Goal: Task Accomplishment & Management: Use online tool/utility

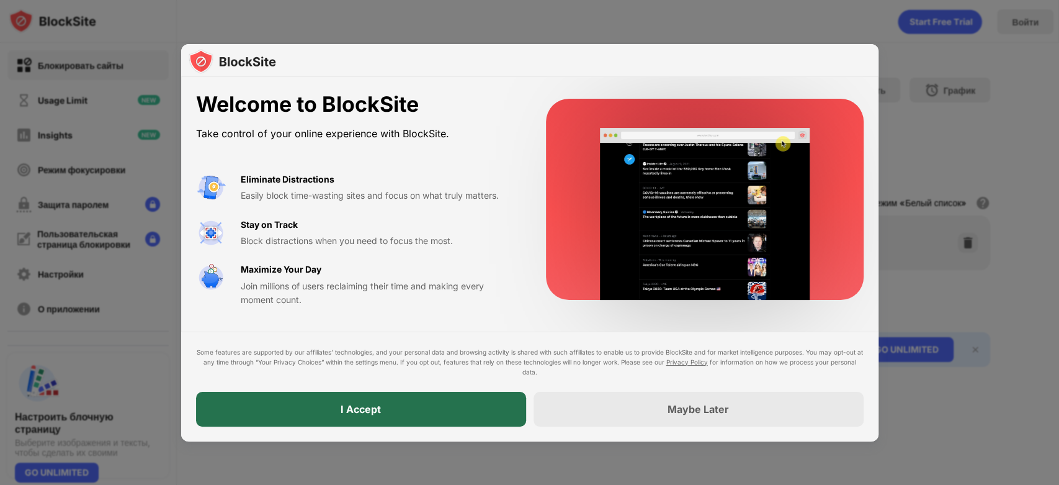
click at [353, 401] on div "I Accept" at bounding box center [361, 408] width 330 height 35
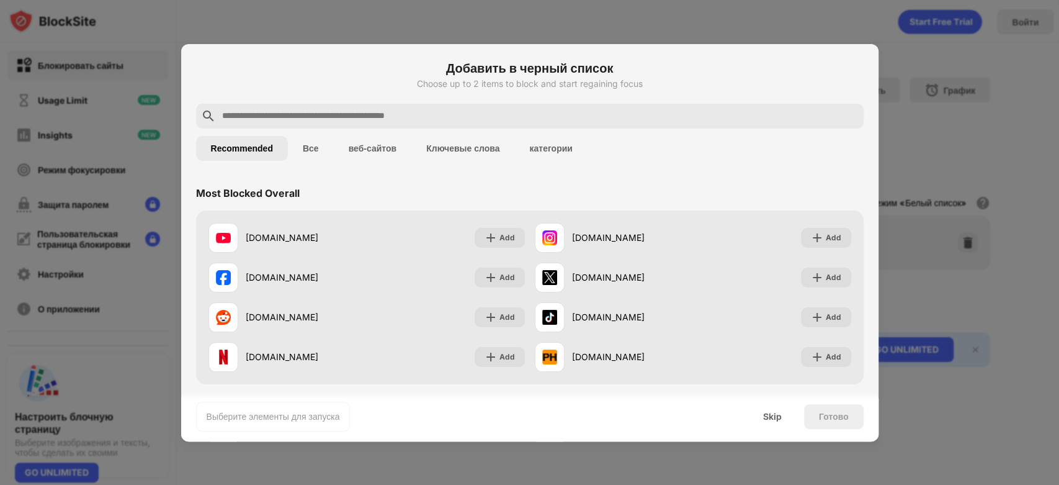
click at [583, 109] on input "text" at bounding box center [540, 116] width 638 height 15
paste input "**********"
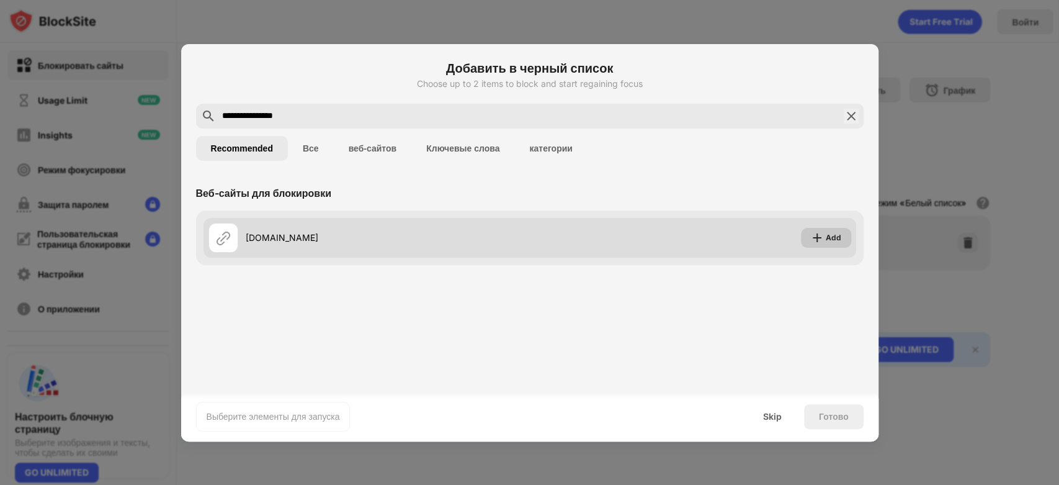
type input "**********"
click at [822, 241] on img at bounding box center [817, 237] width 12 height 12
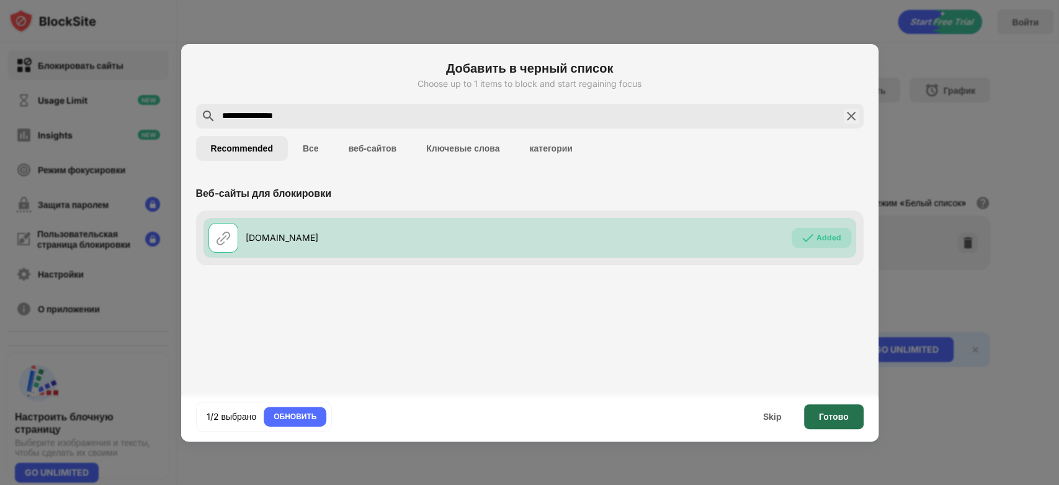
click at [810, 418] on div "Готово" at bounding box center [834, 416] width 60 height 25
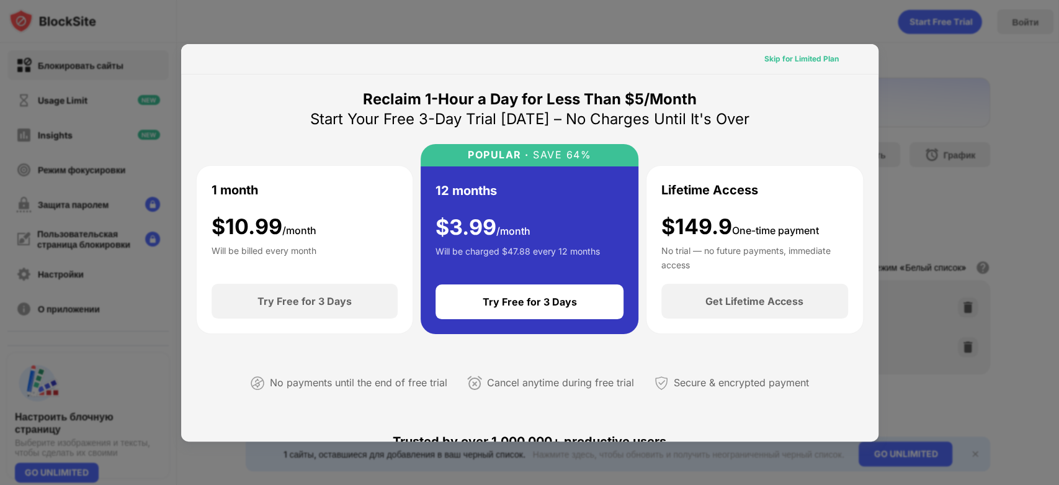
click at [805, 50] on div "Skip for Limited Plan" at bounding box center [801, 59] width 94 height 20
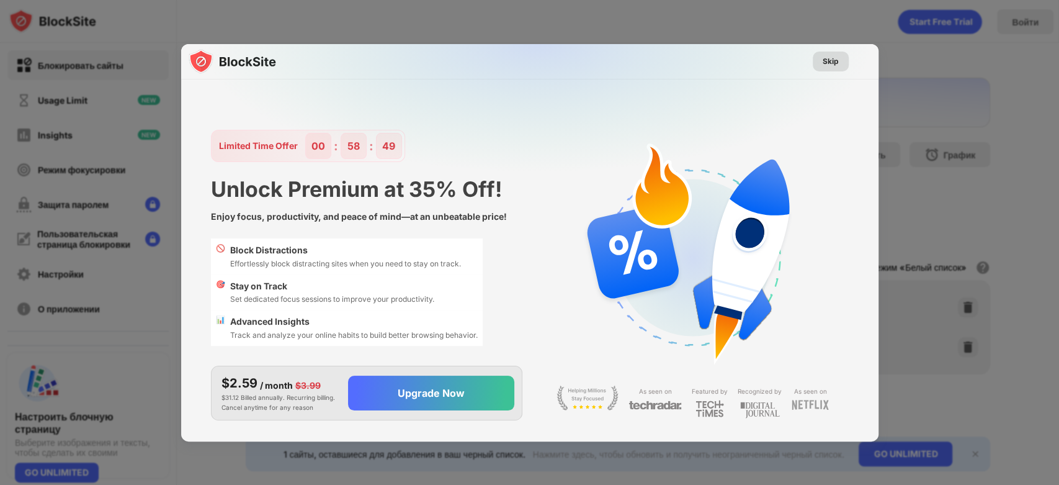
click at [834, 55] on div "Skip" at bounding box center [831, 61] width 16 height 12
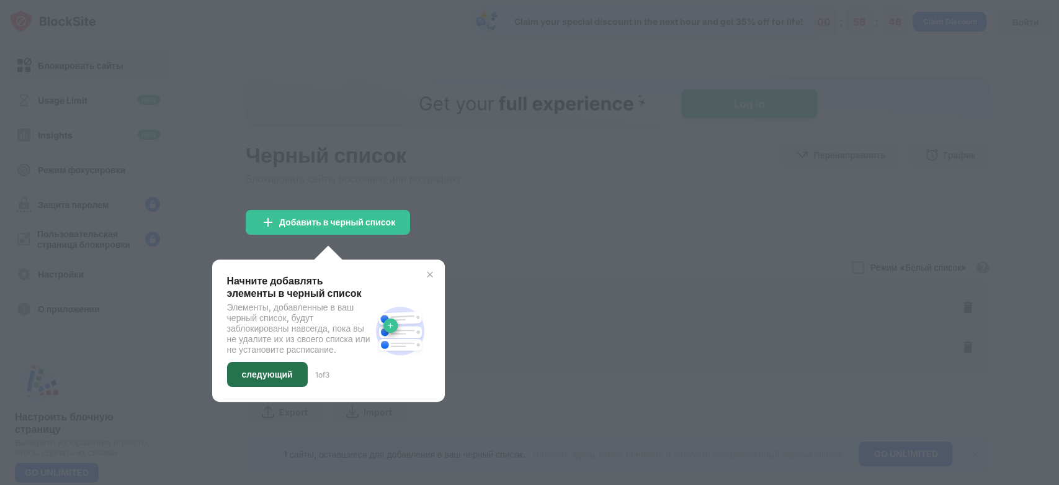
click at [277, 373] on div "следующий" at bounding box center [267, 374] width 81 height 25
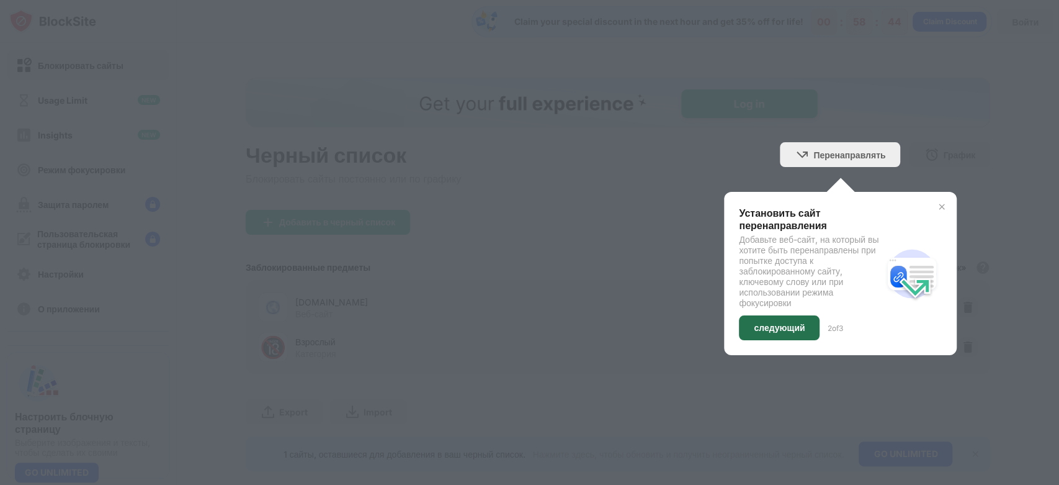
click at [783, 324] on div "следующий" at bounding box center [779, 328] width 51 height 10
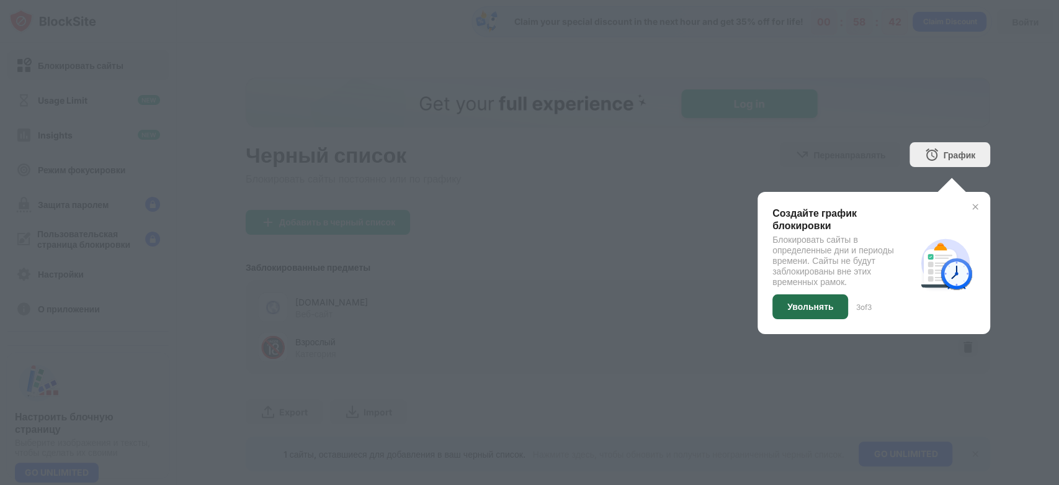
click at [800, 306] on div "Увольнять" at bounding box center [810, 307] width 46 height 10
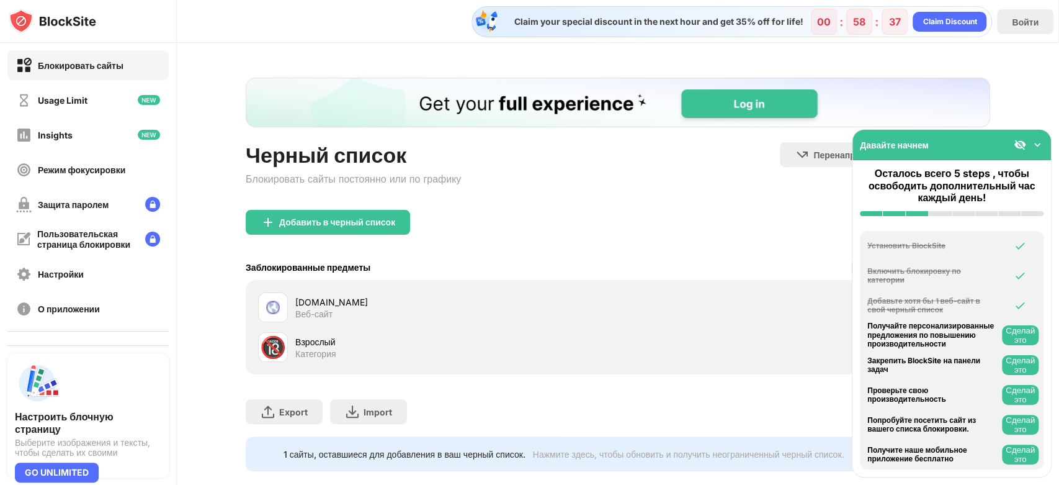
scroll to position [30, 0]
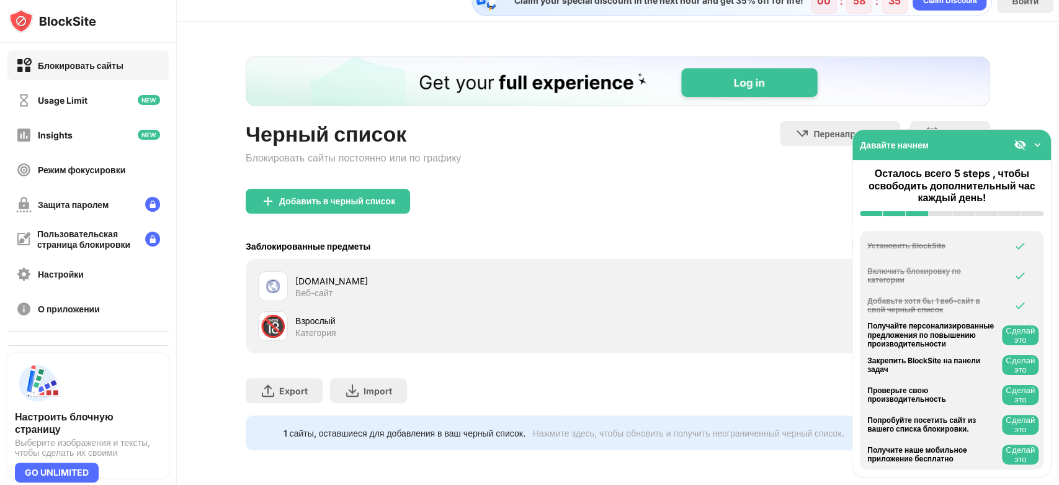
click at [1035, 148] on img at bounding box center [1037, 144] width 12 height 12
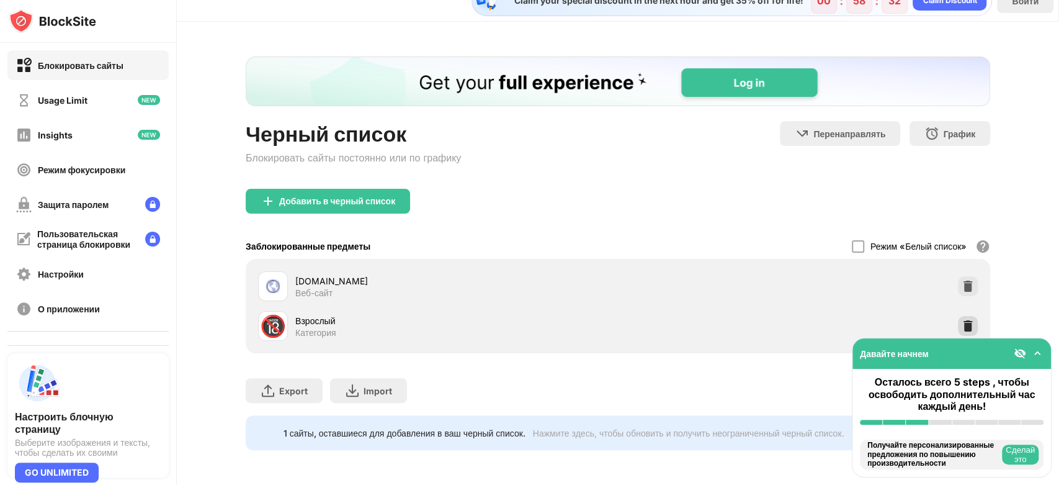
click at [962, 320] on img at bounding box center [968, 326] width 12 height 12
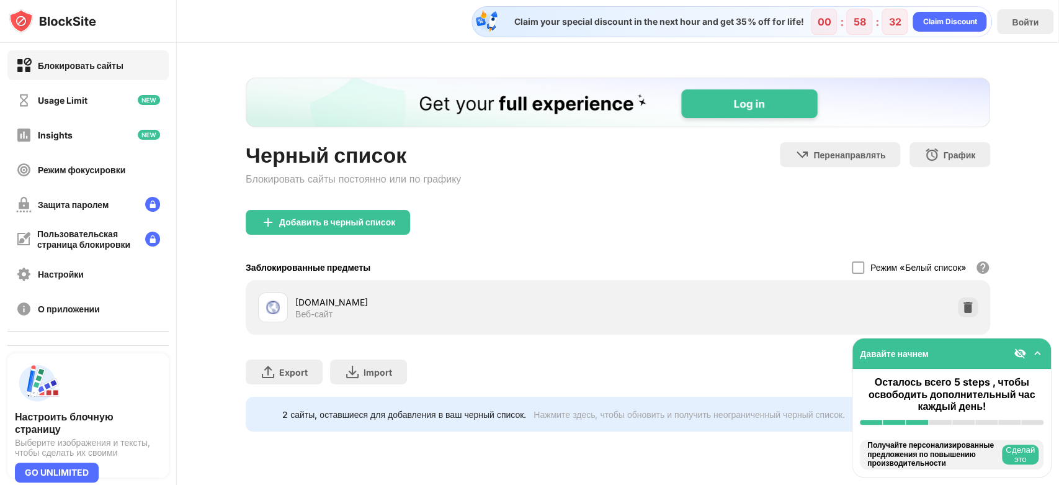
scroll to position [0, 0]
click at [1045, 261] on div "Черный список Блокировать сайты постоянно или по графику Перенаправлять Нажмите…" at bounding box center [618, 254] width 882 height 423
click at [1037, 357] on img at bounding box center [1037, 353] width 12 height 12
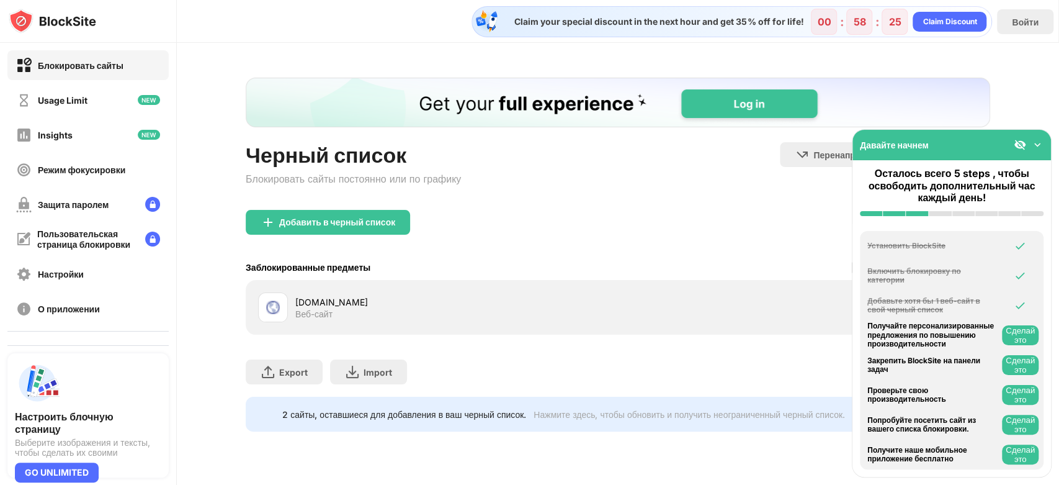
click at [1019, 138] on div "Давайте начнем" at bounding box center [951, 145] width 199 height 30
click at [1019, 147] on img at bounding box center [1020, 144] width 12 height 12
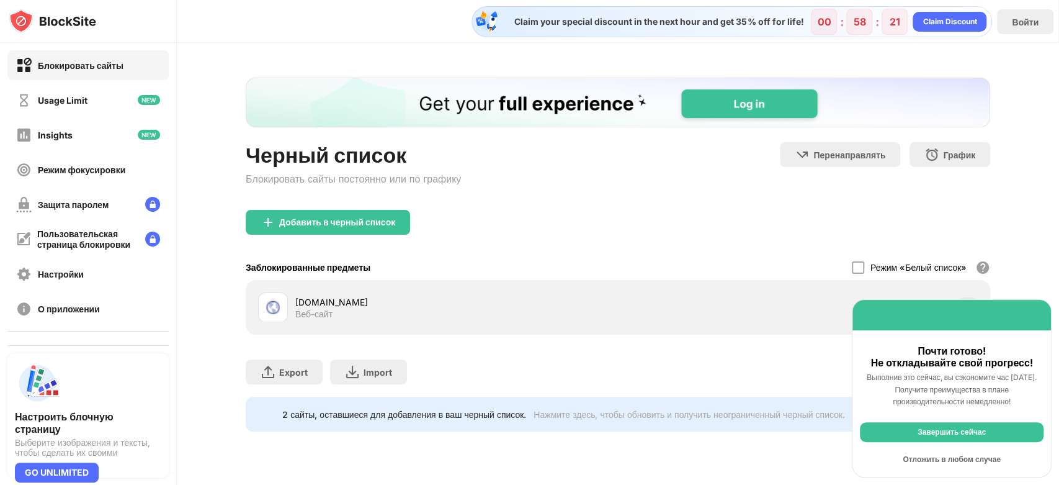
click at [927, 458] on div "Отложить в любом случае" at bounding box center [952, 459] width 184 height 20
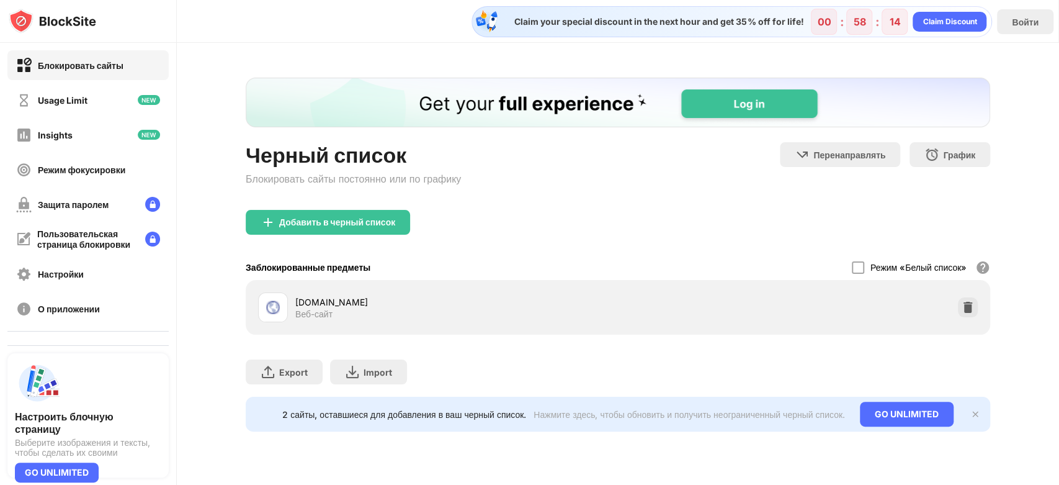
click at [975, 411] on img at bounding box center [975, 414] width 10 height 10
